Goal: Check status: Check status

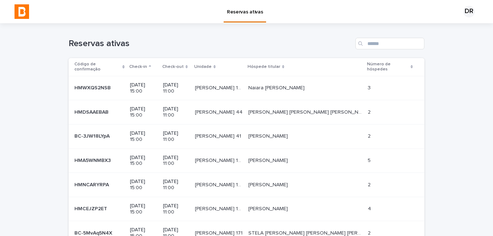
click at [133, 46] on h1 "Reservas ativas" at bounding box center [211, 44] width 284 height 11
click at [373, 45] on input "Search" at bounding box center [390, 44] width 69 height 12
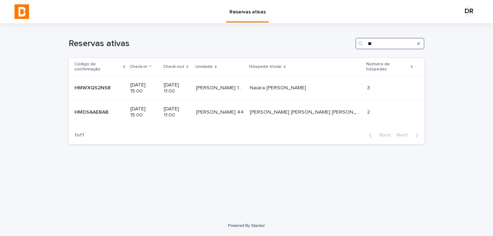
type input "*"
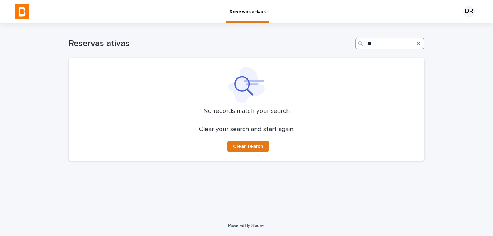
type input "*"
